Goal: Task Accomplishment & Management: Use online tool/utility

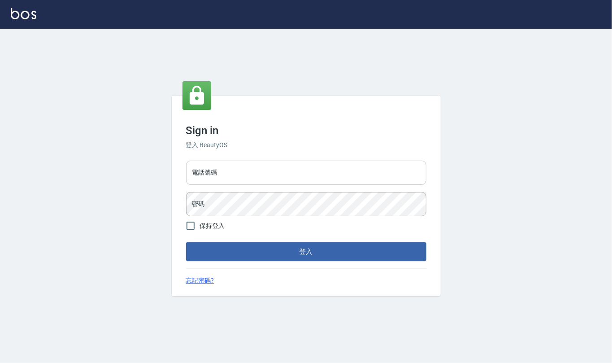
click at [397, 175] on input "電話號碼" at bounding box center [306, 173] width 240 height 24
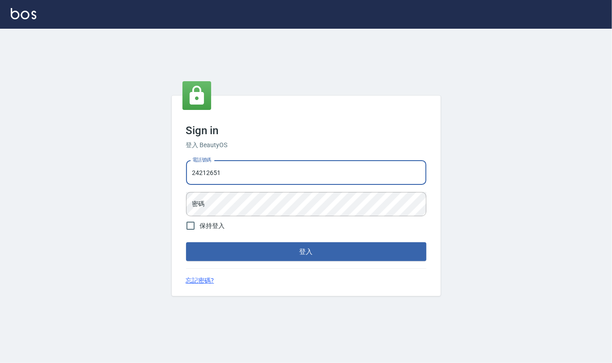
type input "24212651"
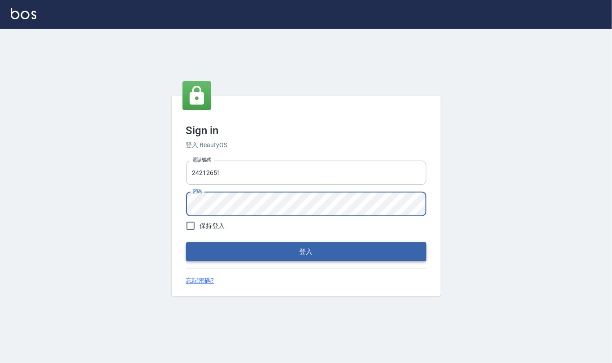
click at [395, 251] on button "登入" at bounding box center [306, 251] width 240 height 19
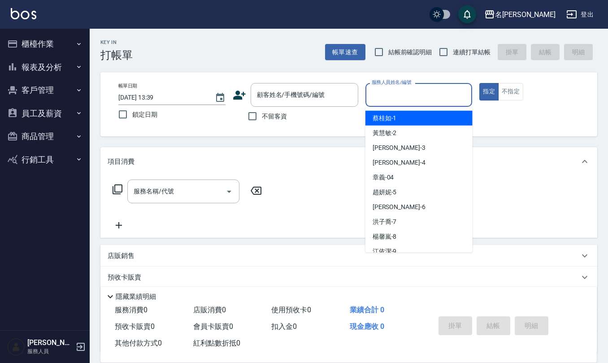
click at [441, 95] on input "服務人員姓名/編號" at bounding box center [419, 95] width 99 height 16
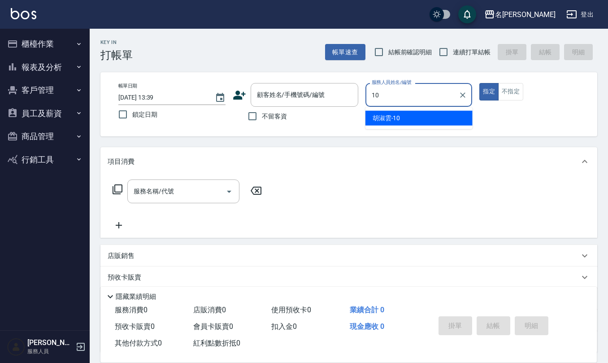
type input "[PERSON_NAME]-10"
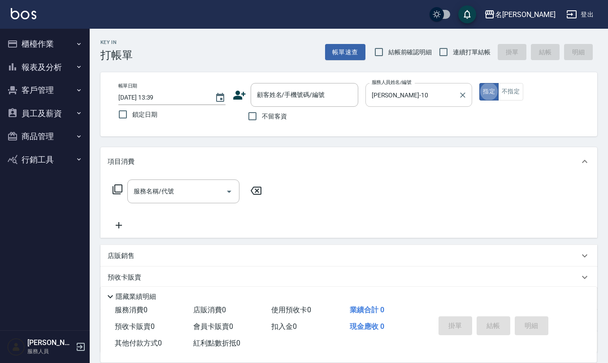
type button "true"
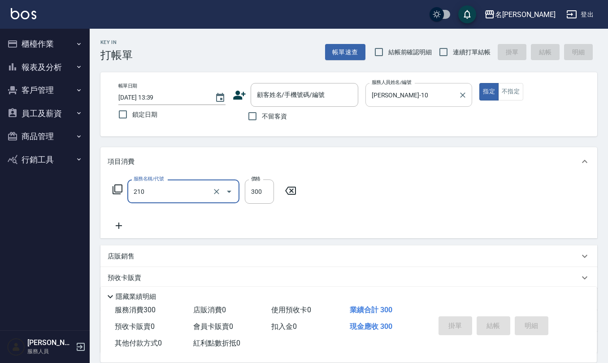
type input "歐娜洗髮精(210)"
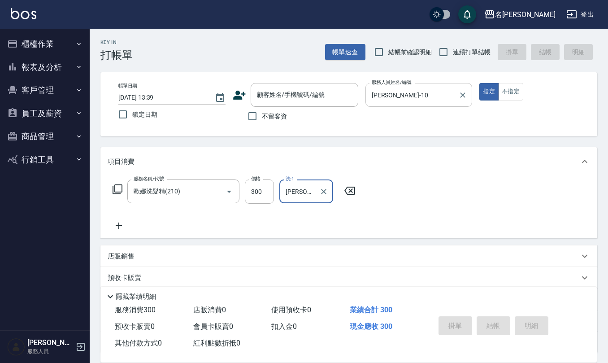
type input "[PERSON_NAME]-28"
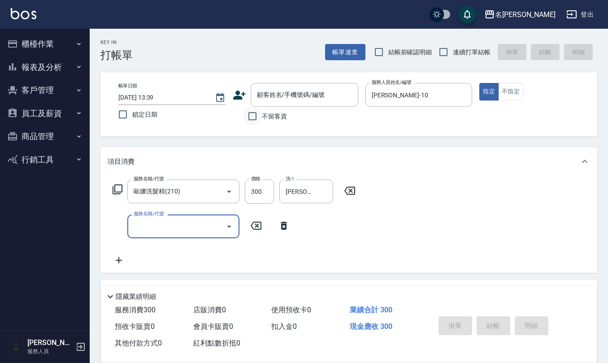
click at [254, 116] on input "不留客資" at bounding box center [252, 116] width 19 height 19
checkbox input "true"
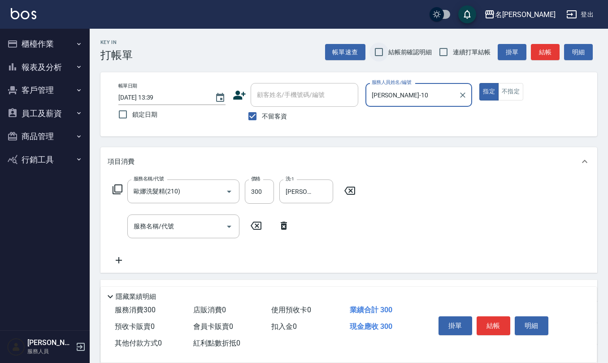
click at [374, 51] on input "結帳前確認明細" at bounding box center [379, 52] width 19 height 19
checkbox input "true"
click at [442, 51] on input "連續打單結帳" at bounding box center [443, 52] width 19 height 19
checkbox input "true"
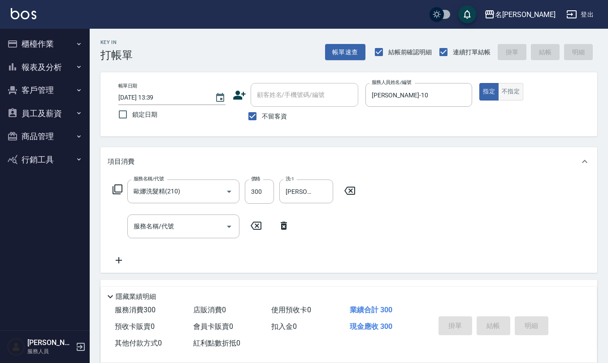
type input "[DATE] 13:40"
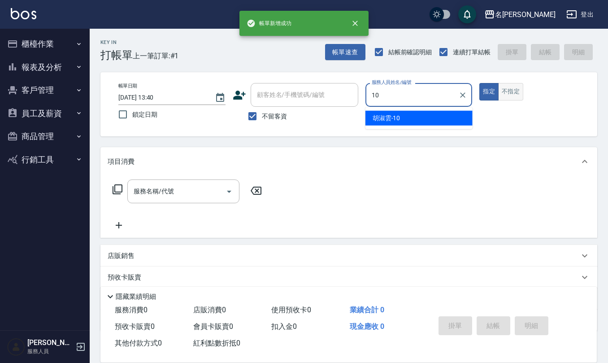
type input "[PERSON_NAME]-10"
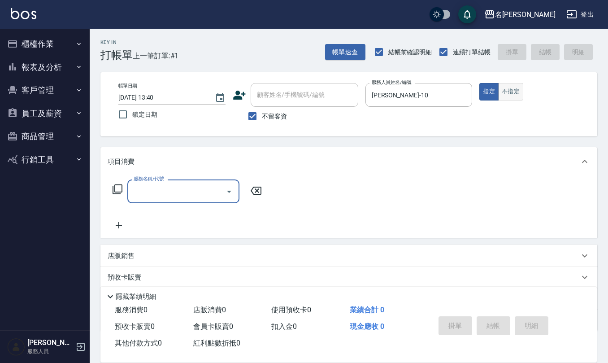
type input "2"
type input "剪髮(401)"
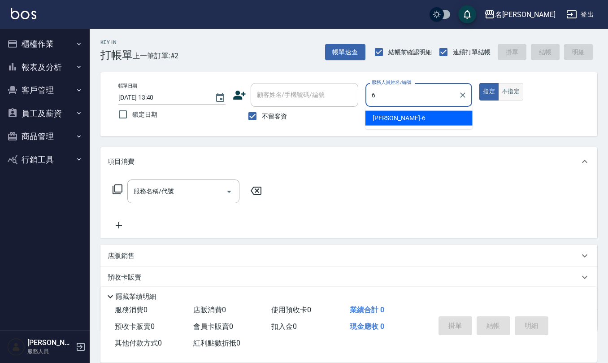
type input "[PERSON_NAME]-6"
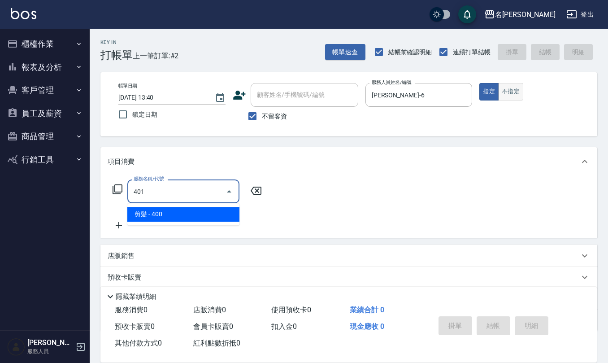
type input "剪髮(401)"
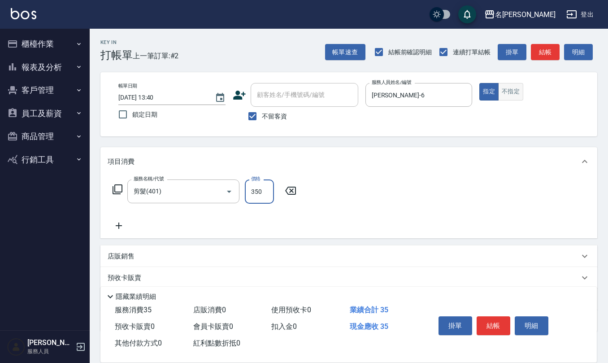
type input "350"
